Goal: Task Accomplishment & Management: Manage account settings

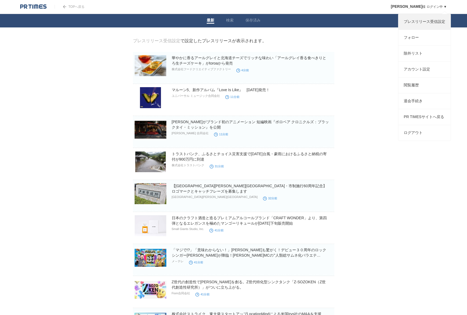
click at [435, 20] on link "プレスリリース受信設定" at bounding box center [425, 22] width 52 height 16
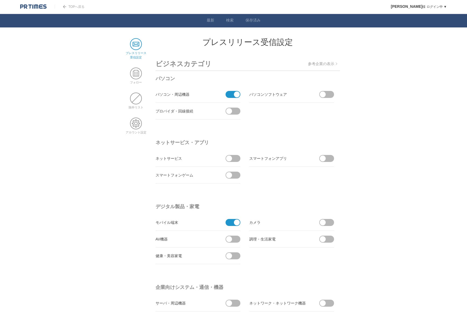
click at [317, 65] on p "参考企業の表示" at bounding box center [322, 64] width 29 height 5
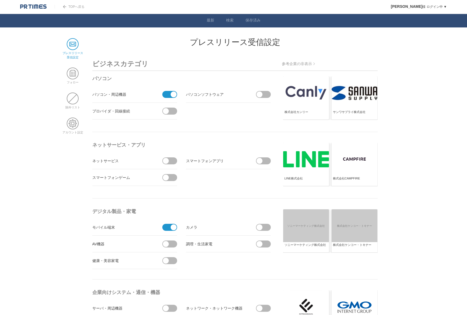
click at [299, 64] on p "参考企業の非表示" at bounding box center [298, 64] width 33 height 5
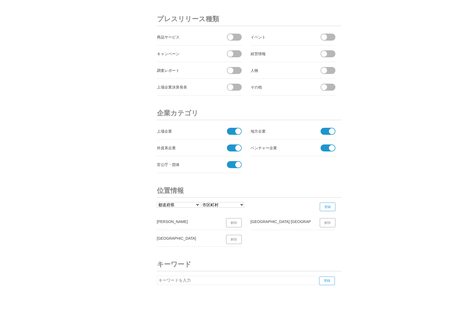
scroll to position [1796, 0]
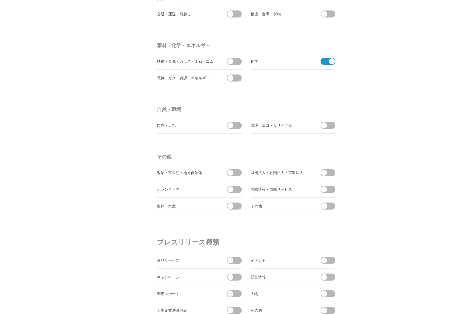
click at [328, 62] on span at bounding box center [326, 61] width 11 height 7
click at [0, 0] on input "checkbox" at bounding box center [0, 0] width 0 height 0
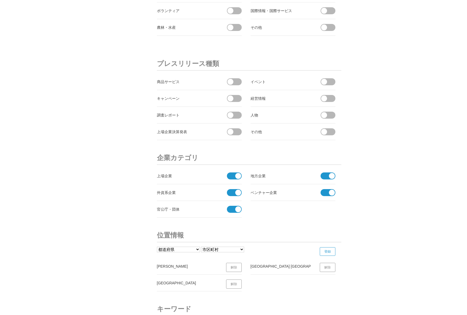
scroll to position [1751, 0]
click at [233, 176] on span at bounding box center [232, 175] width 11 height 7
click at [0, 0] on input "checkbox" at bounding box center [0, 0] width 0 height 0
click at [234, 190] on span at bounding box center [232, 192] width 11 height 7
click at [0, 0] on input "checkbox" at bounding box center [0, 0] width 0 height 0
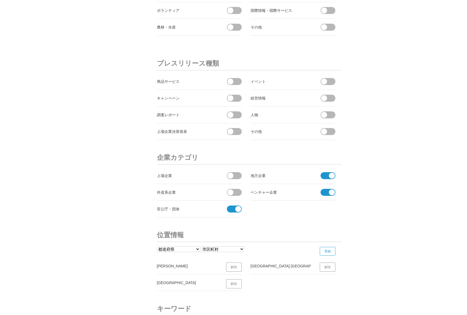
click at [234, 210] on span at bounding box center [232, 209] width 11 height 7
click at [0, 0] on input "checkbox" at bounding box center [0, 0] width 0 height 0
click at [326, 178] on span at bounding box center [326, 175] width 11 height 7
click at [0, 0] on input "checkbox" at bounding box center [0, 0] width 0 height 0
click at [328, 196] on span at bounding box center [326, 192] width 11 height 7
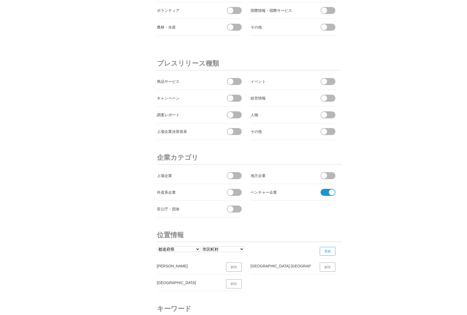
click at [0, 0] on input "checkbox" at bounding box center [0, 0] width 0 height 0
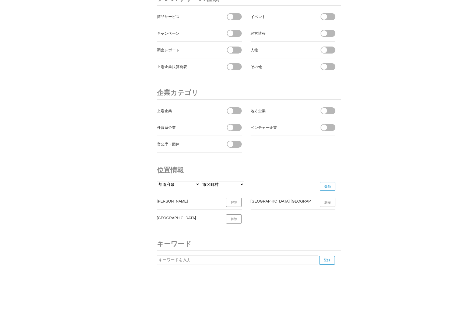
scroll to position [1816, 0]
click at [253, 261] on input "text" at bounding box center [237, 259] width 161 height 9
type input "マリオット"
click at [329, 262] on input "登録" at bounding box center [327, 260] width 16 height 9
drag, startPoint x: 238, startPoint y: 260, endPoint x: 155, endPoint y: 259, distance: 82.4
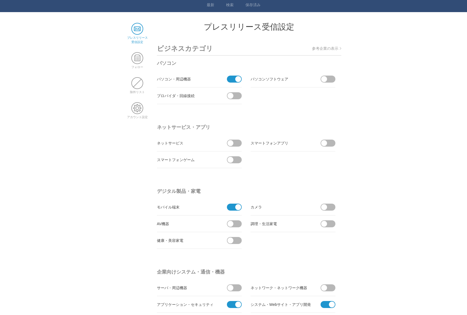
scroll to position [0, 0]
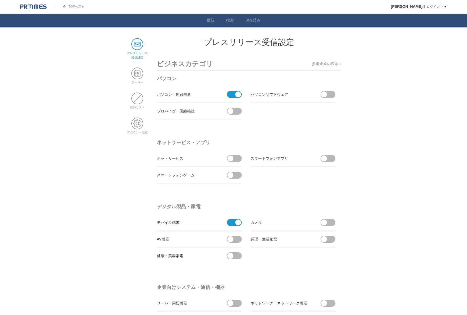
click at [234, 96] on span at bounding box center [232, 94] width 11 height 7
click at [0, 0] on input "checkbox" at bounding box center [0, 0] width 0 height 0
click at [249, 19] on link "保存済み" at bounding box center [253, 21] width 15 height 6
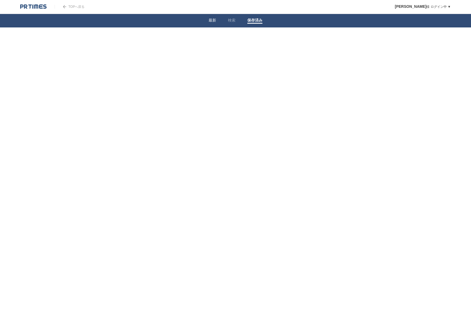
click at [214, 22] on link "最新" at bounding box center [213, 21] width 8 height 6
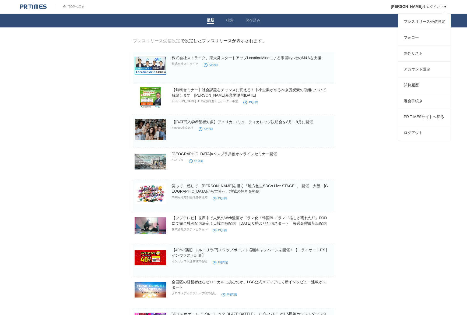
click at [435, 9] on div "高田 稔 様 ログイン中 ▼ プレスリリース受信設定 フォロー 除外リスト アカウント設定 閲覧履歴 退会手続き PR TIMESサイトへ戻る ログアウト" at bounding box center [415, 6] width 64 height 13
click at [435, 23] on link "プレスリリース受信設定" at bounding box center [425, 22] width 52 height 16
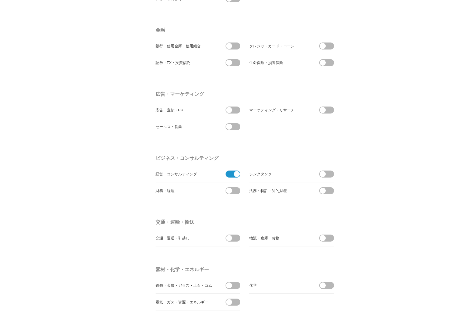
click at [232, 176] on span at bounding box center [231, 174] width 11 height 7
click at [0, 0] on input "checkbox" at bounding box center [0, 0] width 0 height 0
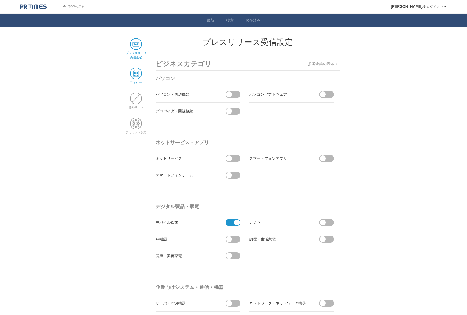
click at [133, 74] on span at bounding box center [136, 74] width 12 height 12
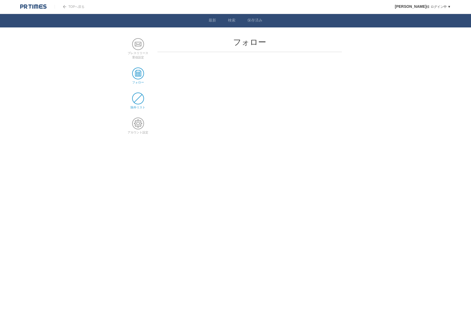
click at [141, 100] on span at bounding box center [138, 99] width 12 height 12
click at [138, 74] on span at bounding box center [138, 74] width 12 height 12
click at [138, 122] on span at bounding box center [138, 124] width 12 height 12
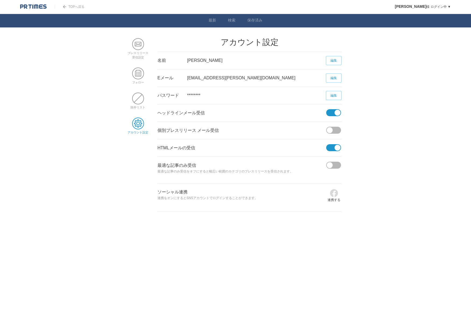
click at [332, 164] on span at bounding box center [330, 165] width 6 height 6
click at [0, 0] on input "checkbox" at bounding box center [0, 0] width 0 height 0
click at [140, 100] on span at bounding box center [138, 99] width 12 height 12
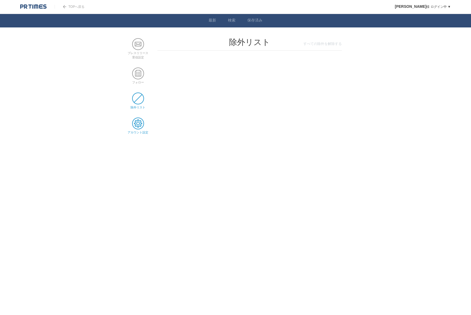
click at [138, 125] on span at bounding box center [138, 124] width 12 height 12
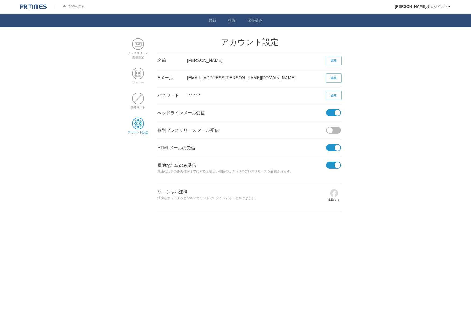
click at [75, 6] on link "TOPへ戻る" at bounding box center [70, 7] width 30 height 4
